Goal: Task Accomplishment & Management: Use online tool/utility

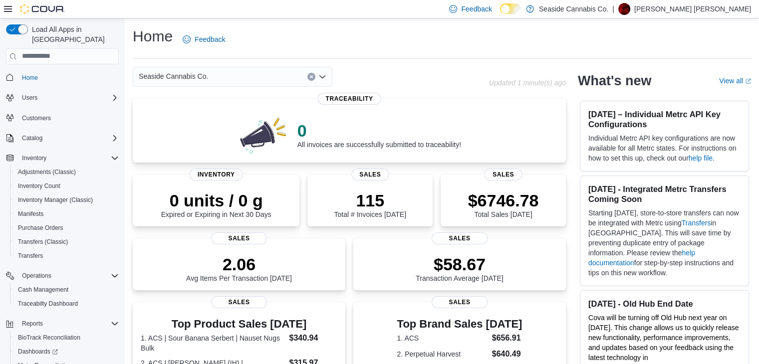
click at [4, 317] on div "Load All Apps in New Hub Home Users Customers Catalog Inventory Adjustments (Cl…" at bounding box center [62, 207] width 121 height 374
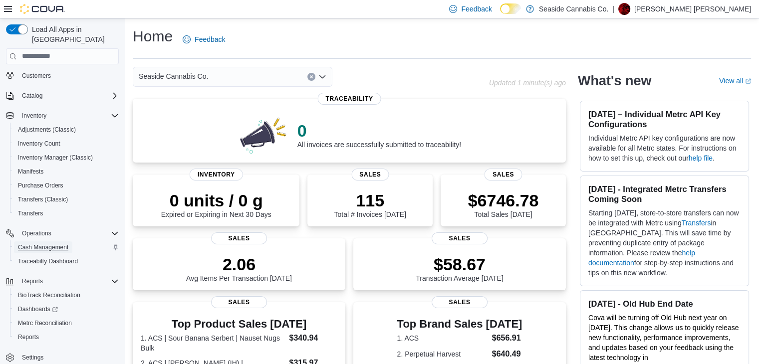
click at [33, 242] on span "Cash Management" at bounding box center [43, 247] width 50 height 12
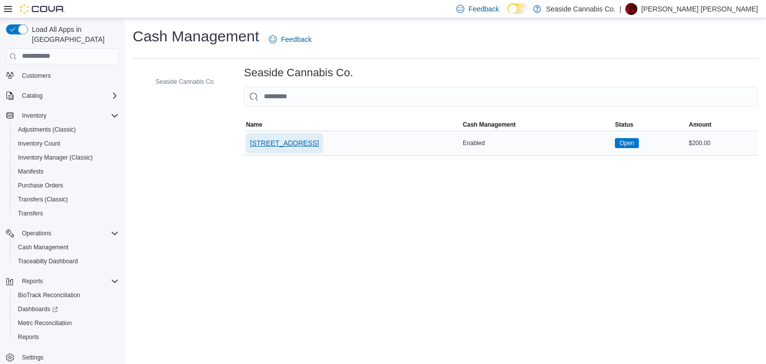
click at [285, 141] on span "[STREET_ADDRESS]" at bounding box center [284, 143] width 69 height 10
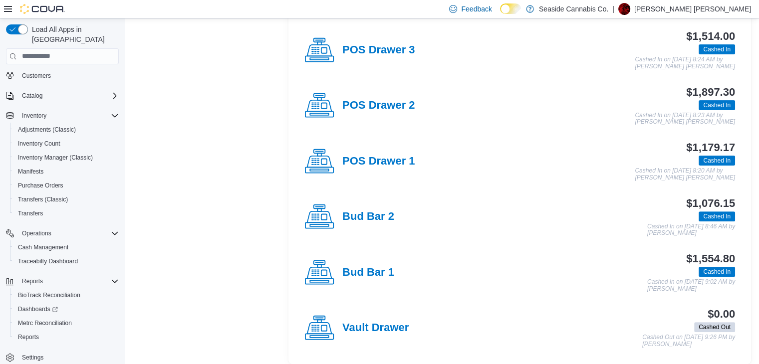
scroll to position [292, 0]
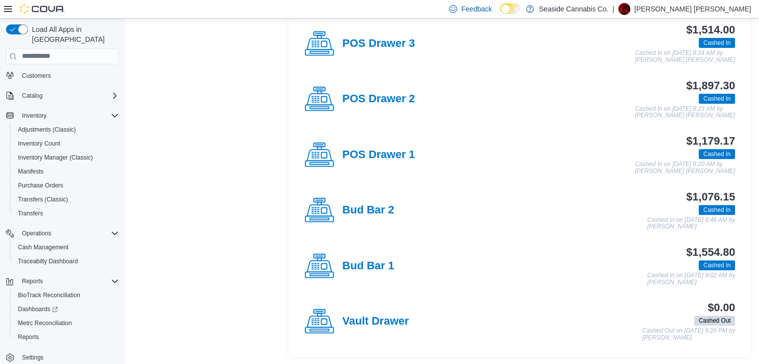
click at [367, 262] on h4 "Bud Bar 1" at bounding box center [368, 266] width 52 height 13
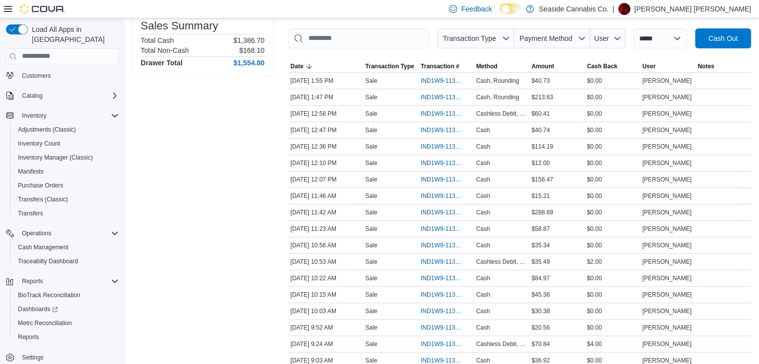
scroll to position [199, 0]
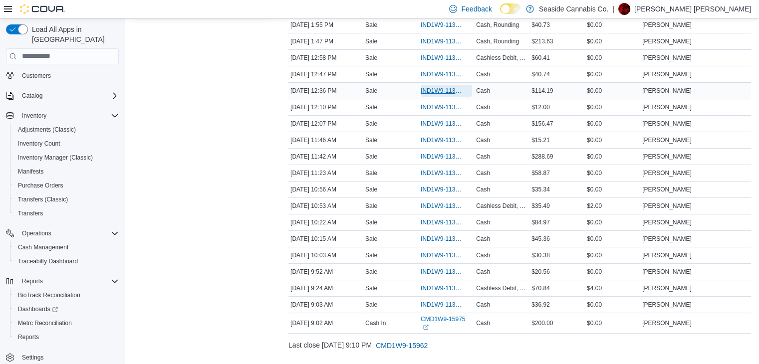
click at [435, 88] on span "IND1W9-113727" at bounding box center [440, 91] width 41 height 8
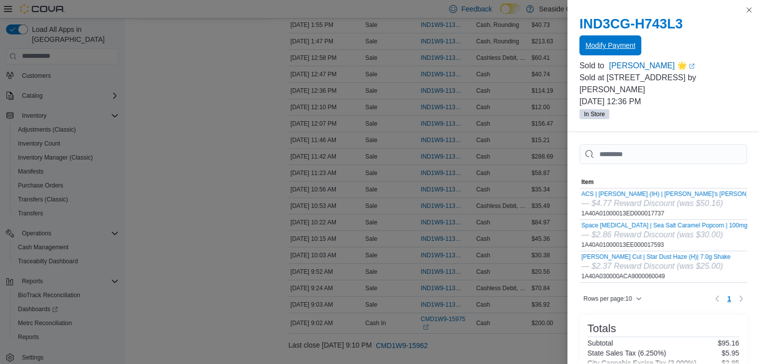
click at [622, 47] on span "Modify Payment" at bounding box center [610, 45] width 50 height 10
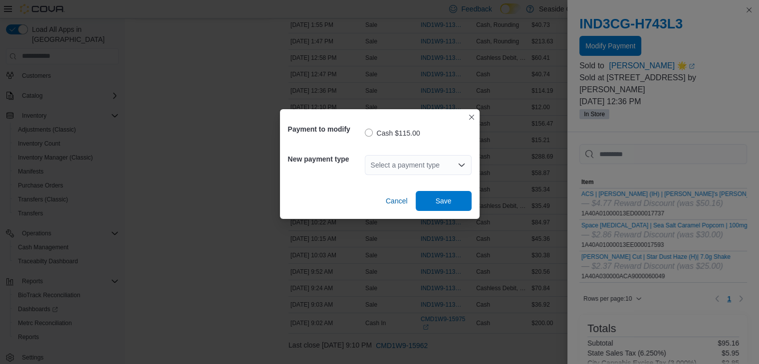
click at [388, 168] on div "Select a payment type" at bounding box center [418, 165] width 107 height 20
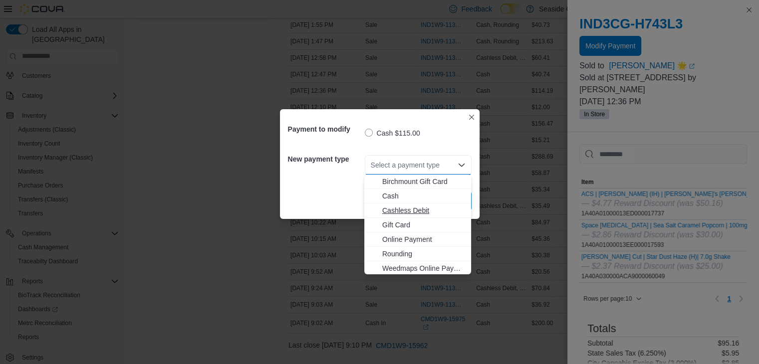
click at [398, 210] on span "Cashless Debit" at bounding box center [423, 210] width 83 height 10
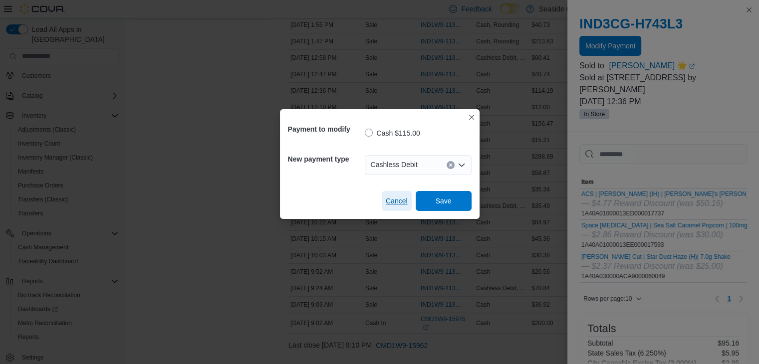
click at [397, 201] on span "Cancel" at bounding box center [397, 201] width 22 height 10
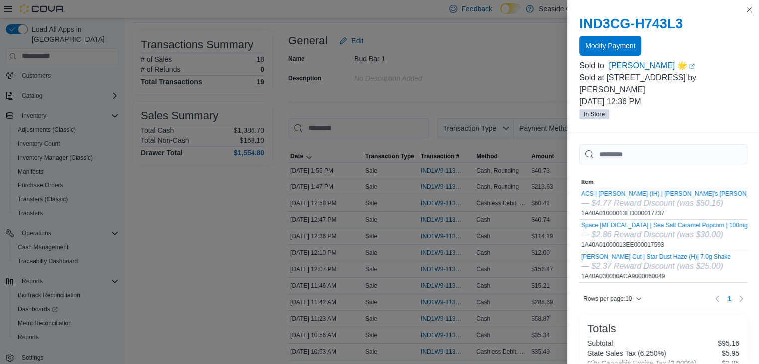
scroll to position [50, 0]
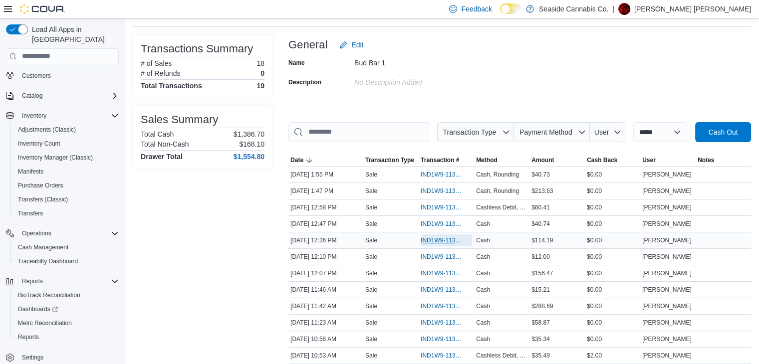
click at [439, 242] on span "IND1W9-113727" at bounding box center [440, 240] width 41 height 8
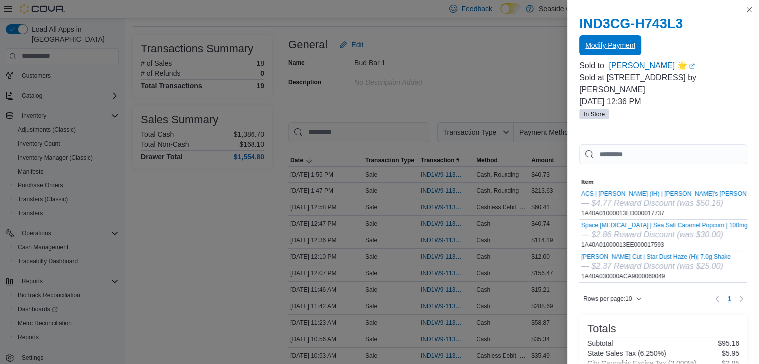
click at [626, 41] on span "Modify Payment" at bounding box center [610, 45] width 50 height 10
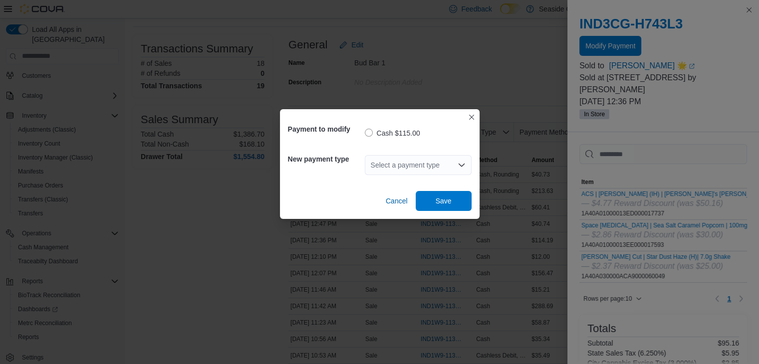
click at [397, 163] on div "Select a payment type" at bounding box center [418, 165] width 107 height 20
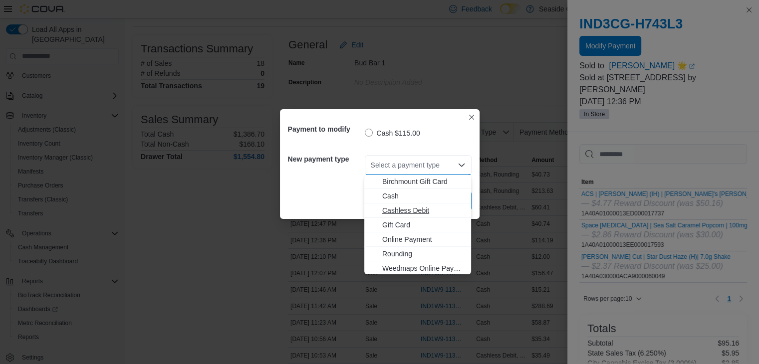
click at [393, 213] on span "Cashless Debit" at bounding box center [423, 210] width 83 height 10
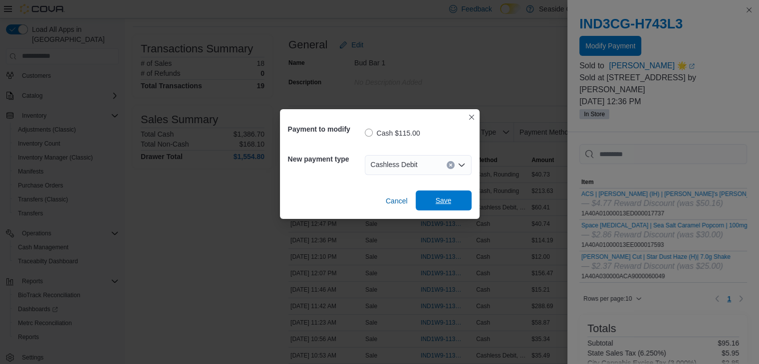
click at [443, 202] on span "Save" at bounding box center [443, 201] width 16 height 10
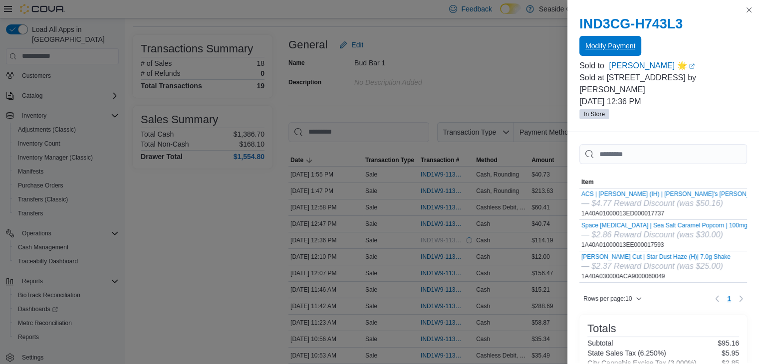
scroll to position [0, 0]
